Goal: Task Accomplishment & Management: Manage account settings

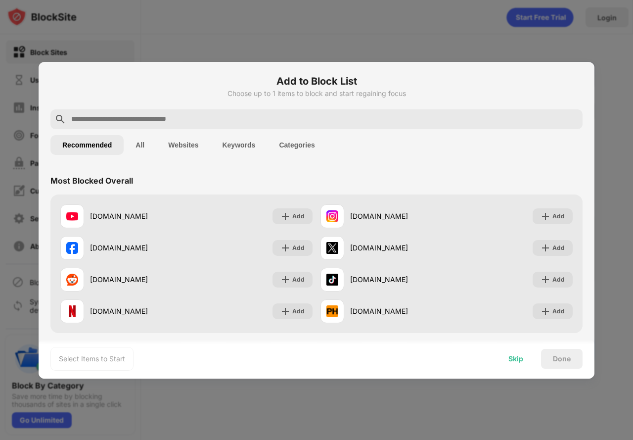
click at [518, 362] on div "Skip" at bounding box center [516, 359] width 15 height 8
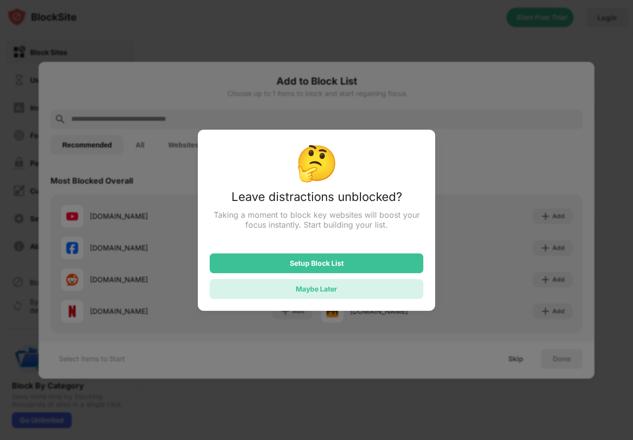
click at [329, 293] on div "Maybe Later" at bounding box center [317, 288] width 42 height 8
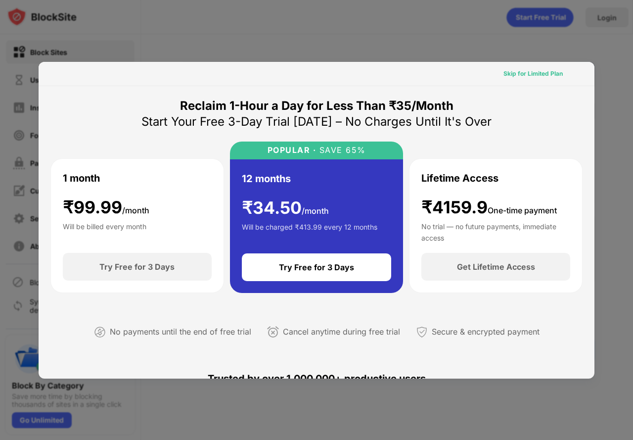
click at [536, 69] on div "Skip for Limited Plan" at bounding box center [533, 74] width 59 height 10
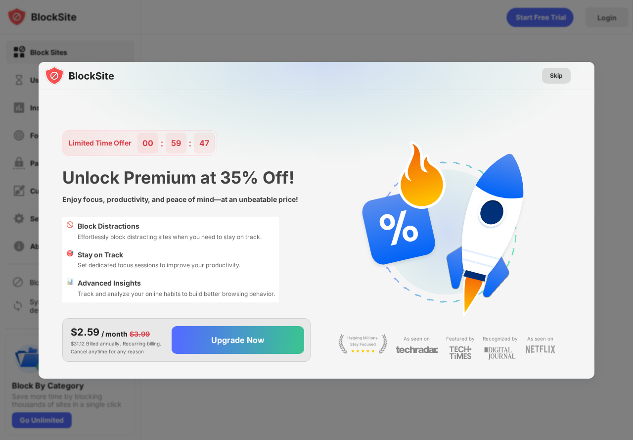
click at [553, 73] on div "Skip" at bounding box center [556, 76] width 13 height 10
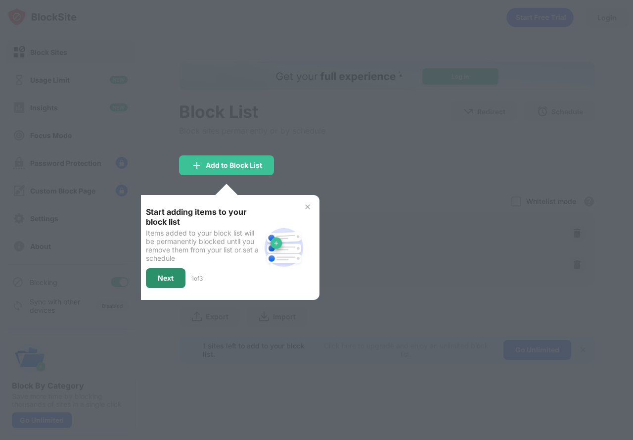
click at [170, 276] on div "Next" at bounding box center [166, 278] width 16 height 8
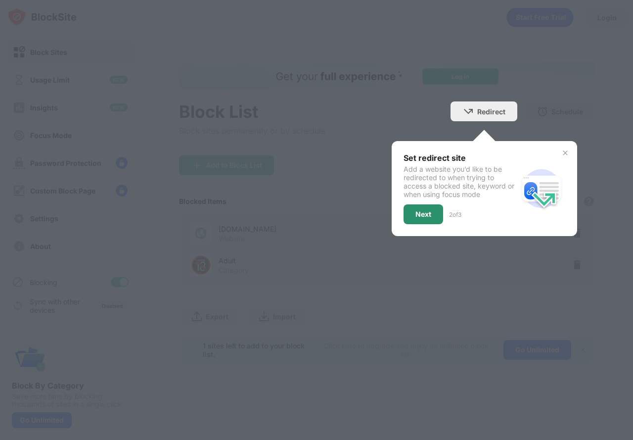
click at [412, 216] on div "Next" at bounding box center [424, 214] width 40 height 20
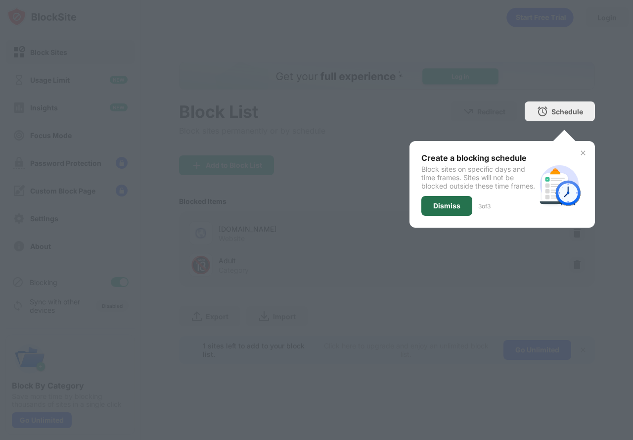
click at [427, 215] on div "Dismiss" at bounding box center [446, 206] width 51 height 20
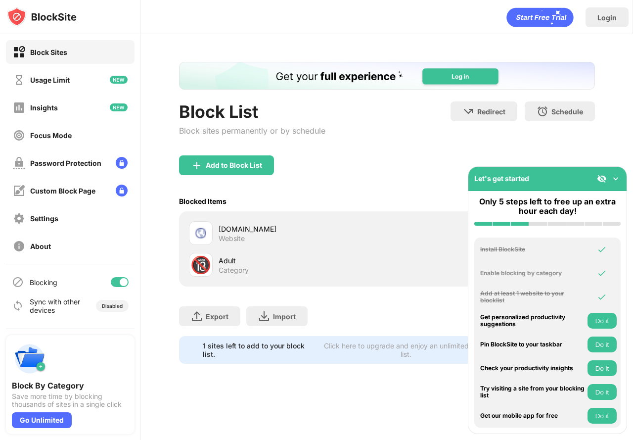
click at [258, 230] on div "[DOMAIN_NAME]" at bounding box center [303, 229] width 169 height 10
click at [615, 177] on img at bounding box center [616, 179] width 10 height 10
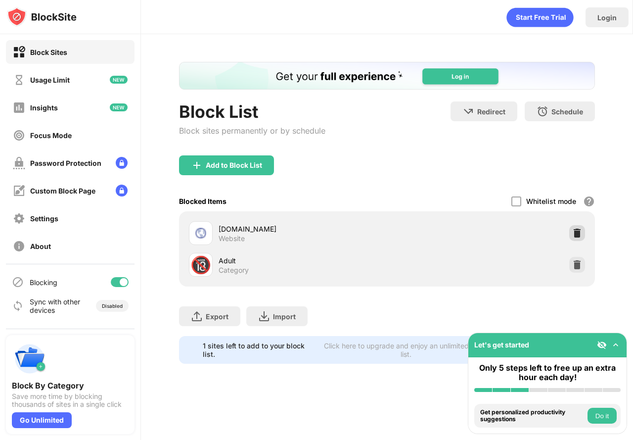
click at [579, 232] on img at bounding box center [577, 233] width 10 height 10
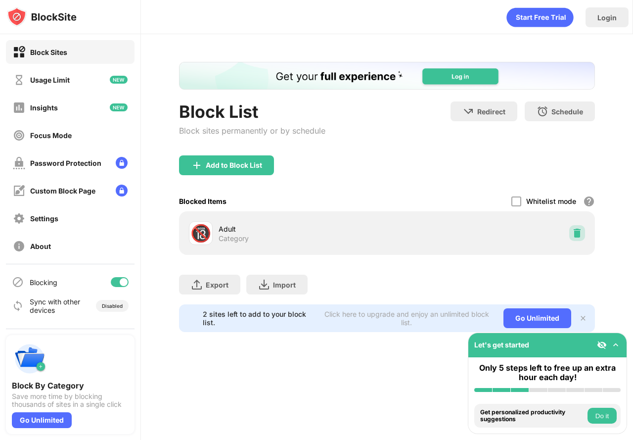
click at [575, 231] on img at bounding box center [577, 233] width 10 height 10
